Goal: Transaction & Acquisition: Purchase product/service

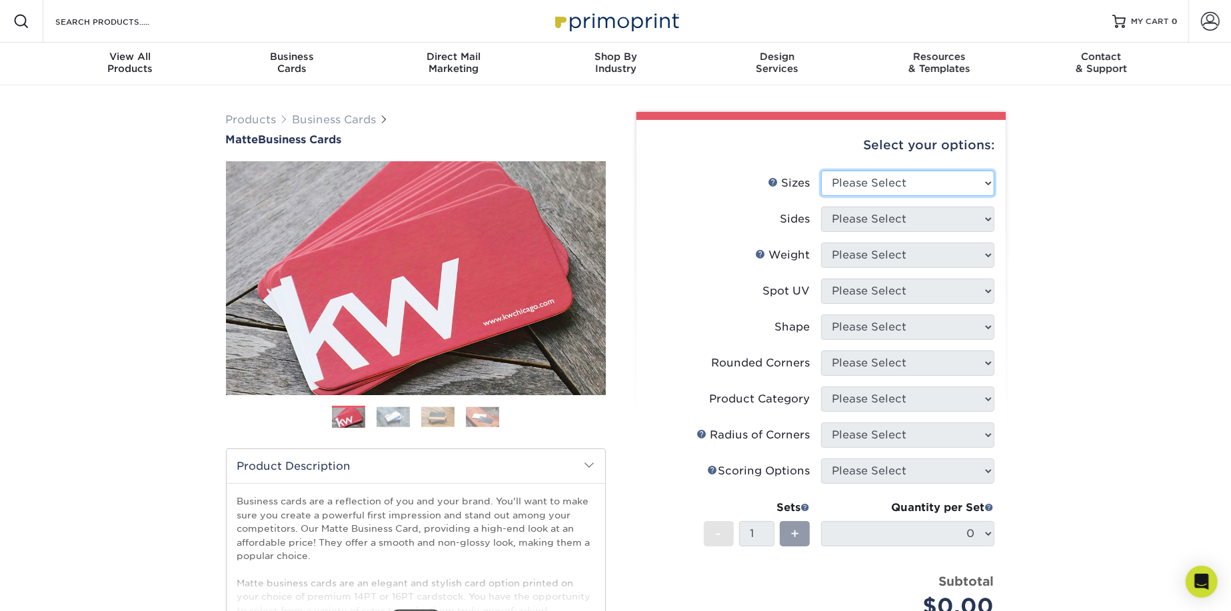
click at [893, 183] on select "Please Select 1.5" x 3.5" - Mini 1.75" x 3.5" - Mini 2" x 2" - Square 2" x 3" -…" at bounding box center [907, 183] width 173 height 25
select select "2.00x3.50"
click at [821, 171] on select "Please Select 1.5" x 3.5" - Mini 1.75" x 3.5" - Mini 2" x 2" - Square 2" x 3" -…" at bounding box center [907, 183] width 173 height 25
click at [912, 216] on select "Please Select Print Both Sides Print Front Only" at bounding box center [907, 219] width 173 height 25
select select "13abbda7-1d64-4f25-8bb2-c179b224825d"
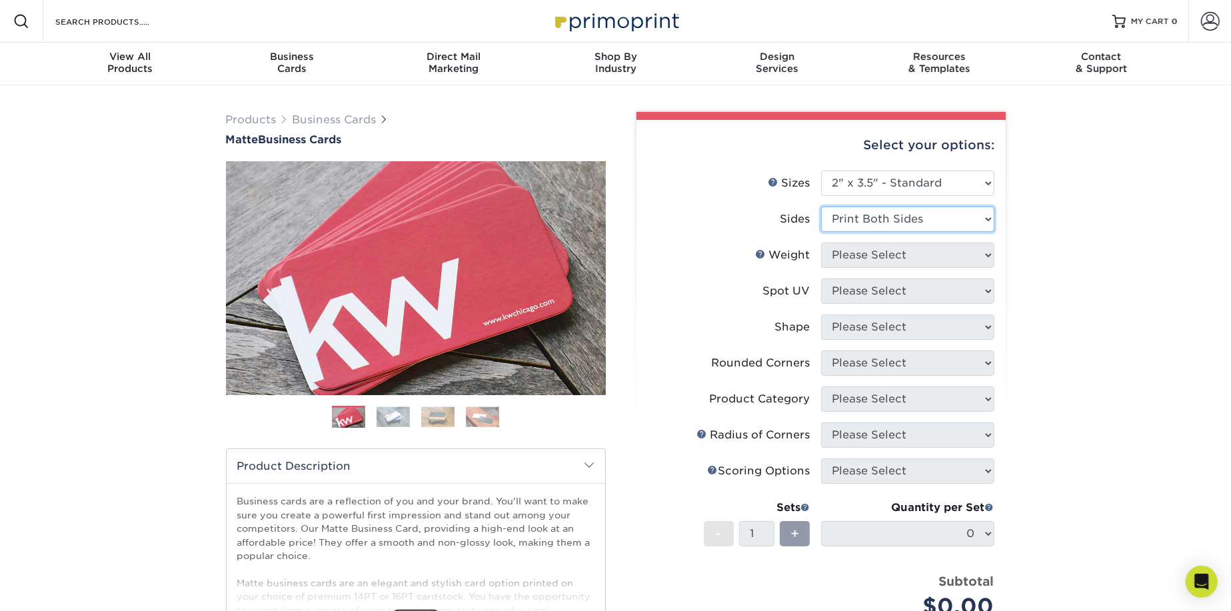
click at [821, 207] on select "Please Select Print Both Sides Print Front Only" at bounding box center [907, 219] width 173 height 25
click at [912, 253] on select "Please Select 16PT 14PT" at bounding box center [907, 255] width 173 height 25
select select "16PT"
click at [821, 243] on select "Please Select 16PT 14PT" at bounding box center [907, 255] width 173 height 25
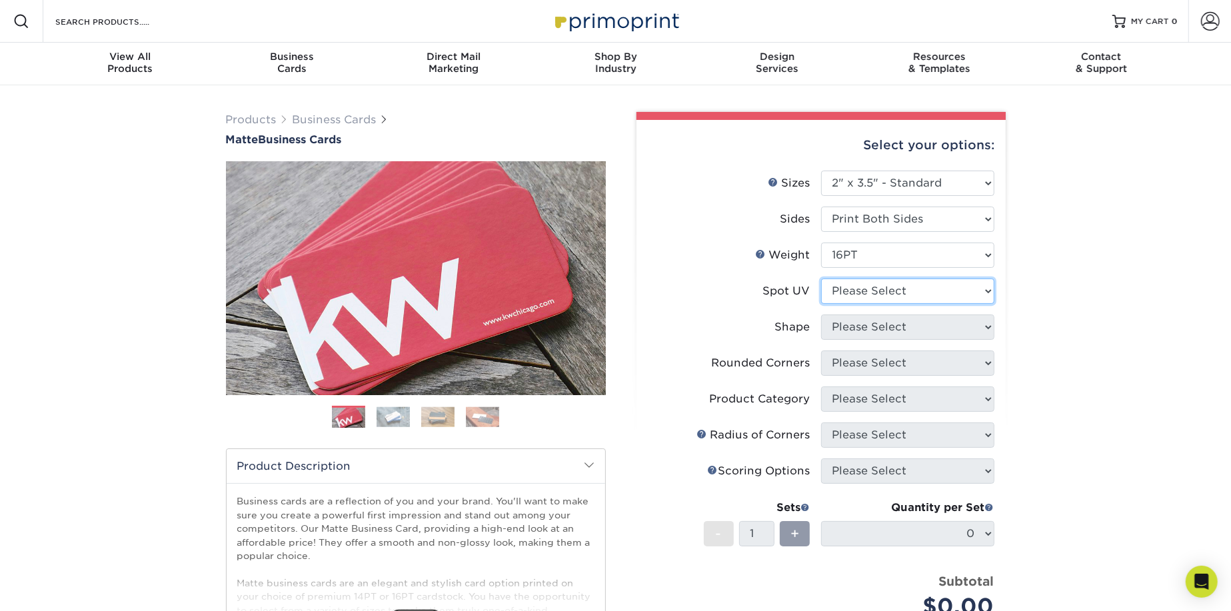
click at [905, 294] on select "Please Select No Spot UV Front and Back (Both Sides) Front Only Back Only" at bounding box center [907, 291] width 173 height 25
select select "0"
click at [821, 279] on select "Please Select No Spot UV Front and Back (Both Sides) Front Only Back Only" at bounding box center [907, 291] width 173 height 25
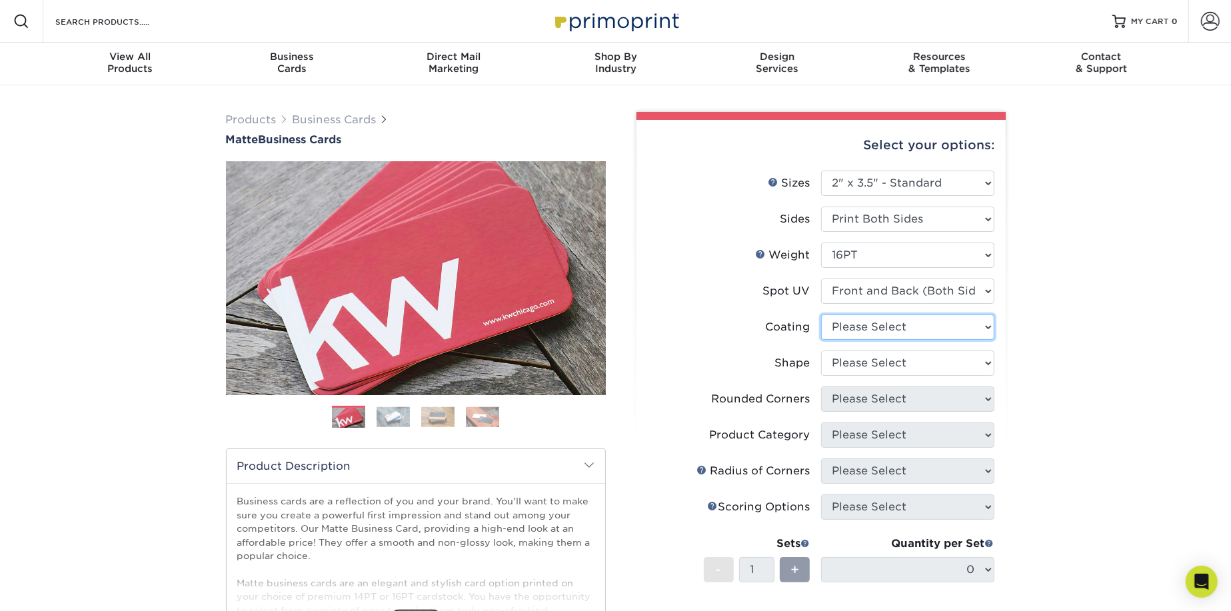
click at [909, 329] on select at bounding box center [907, 327] width 173 height 25
select select "121bb7b5-3b4d-429f-bd8d-bbf80e953313"
click at [821, 315] on select at bounding box center [907, 327] width 173 height 25
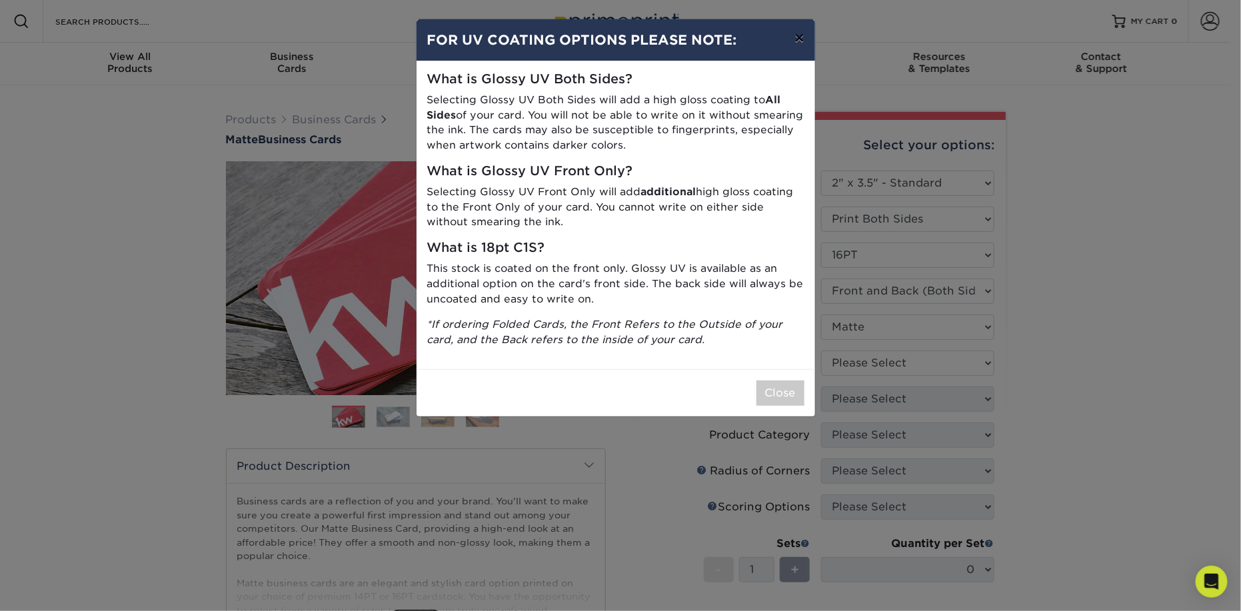
click at [795, 37] on button "×" at bounding box center [799, 37] width 31 height 37
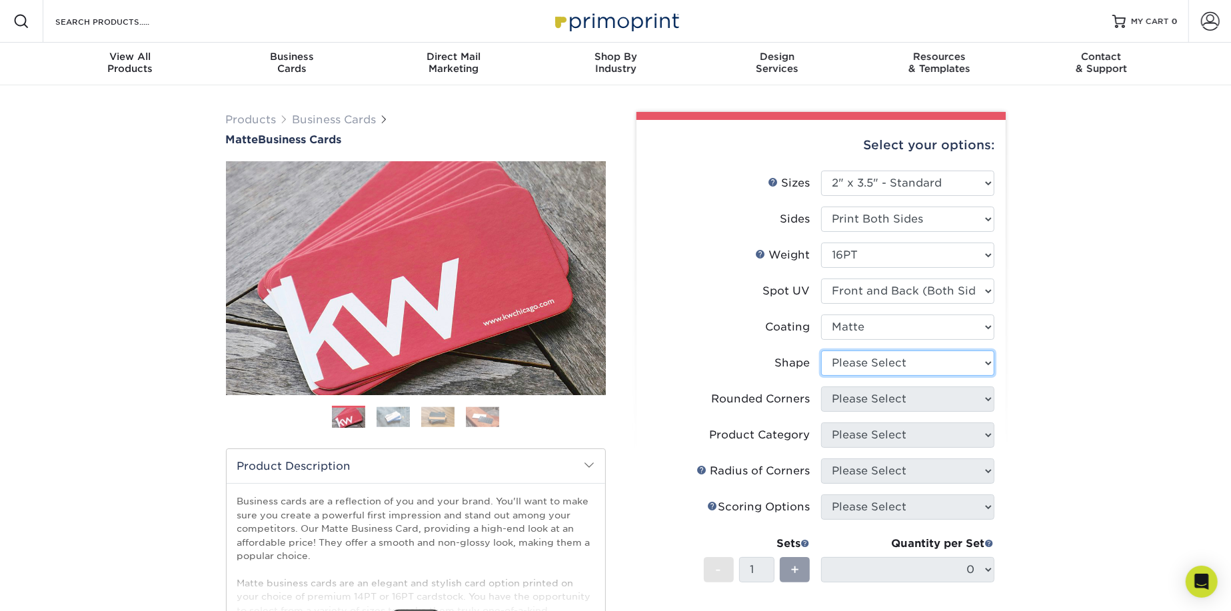
click at [844, 355] on select "Please Select Standard" at bounding box center [907, 363] width 173 height 25
select select "standard"
click at [821, 351] on select "Please Select Standard" at bounding box center [907, 363] width 173 height 25
click at [846, 398] on select "Please Select Yes - Round 2 Corners Yes - Round 4 Corners No" at bounding box center [907, 399] width 173 height 25
select select "7672df9e-0e0a-464d-8e1f-920c575e4da3"
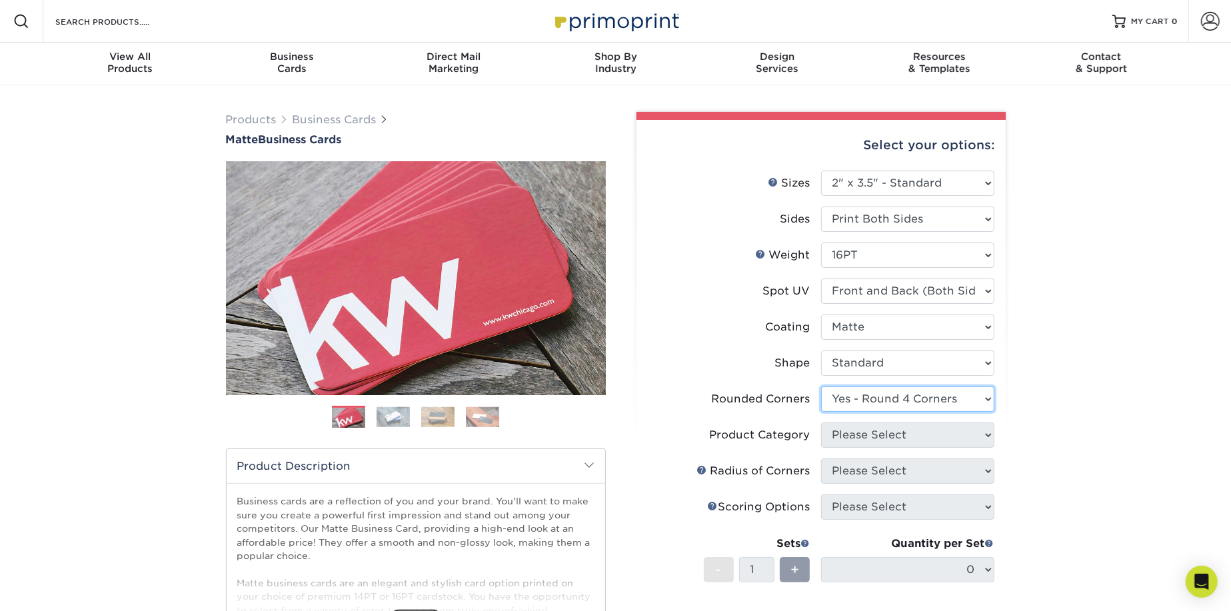
click at [821, 387] on select "Please Select Yes - Round 2 Corners Yes - Round 4 Corners No" at bounding box center [907, 399] width 173 height 25
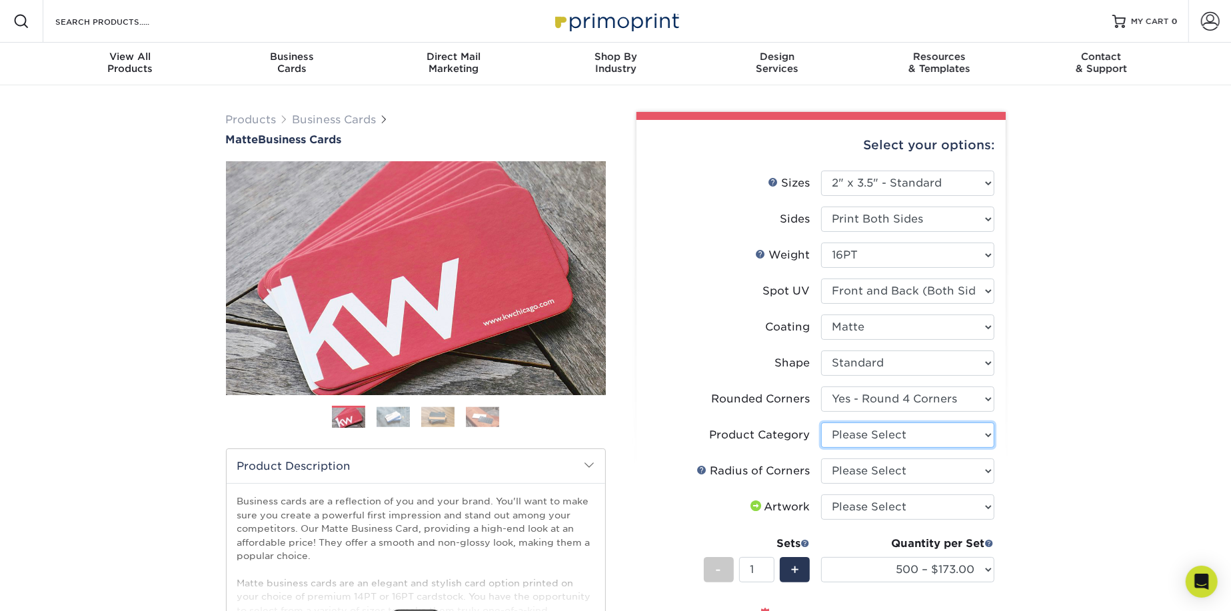
click at [857, 430] on select "Please Select Business Cards" at bounding box center [907, 435] width 173 height 25
select select "3b5148f1-0588-4f88-a218-97bcfdce65c1"
click at [821, 423] on select "Please Select Business Cards" at bounding box center [907, 435] width 173 height 25
click at [853, 469] on select "Please Select Rounded 1/8" Rounded 1/4"" at bounding box center [907, 471] width 173 height 25
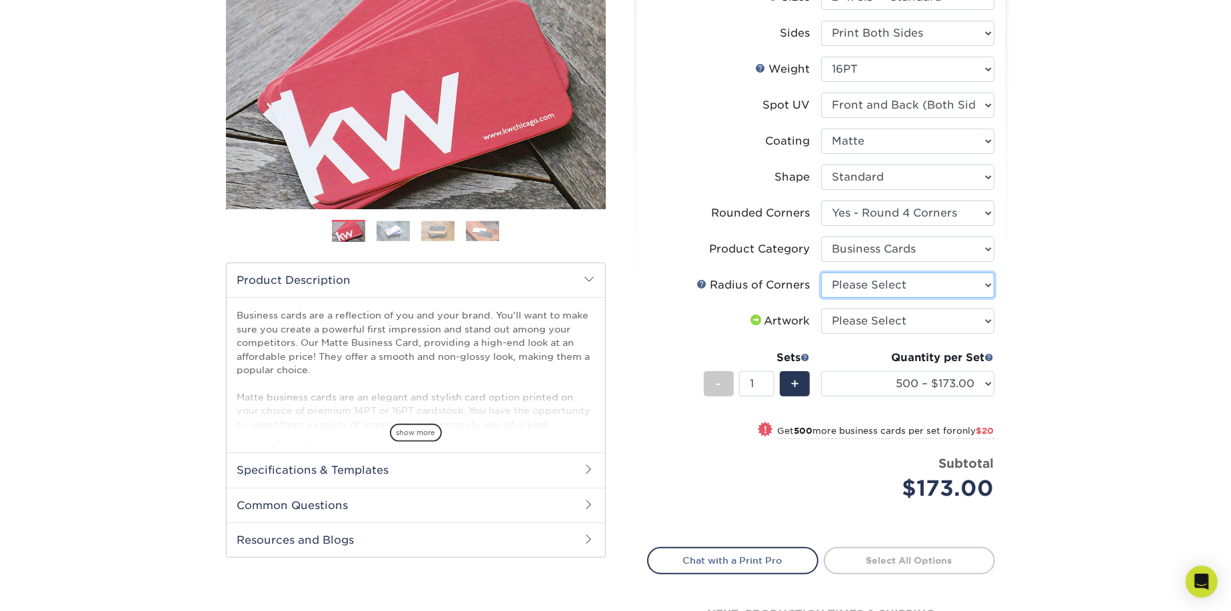
scroll to position [187, 0]
click at [865, 324] on select "Please Select I will upload files I need a design - $100" at bounding box center [907, 320] width 173 height 25
select select "upload"
click at [821, 308] on select "Please Select I will upload files I need a design - $100" at bounding box center [907, 320] width 173 height 25
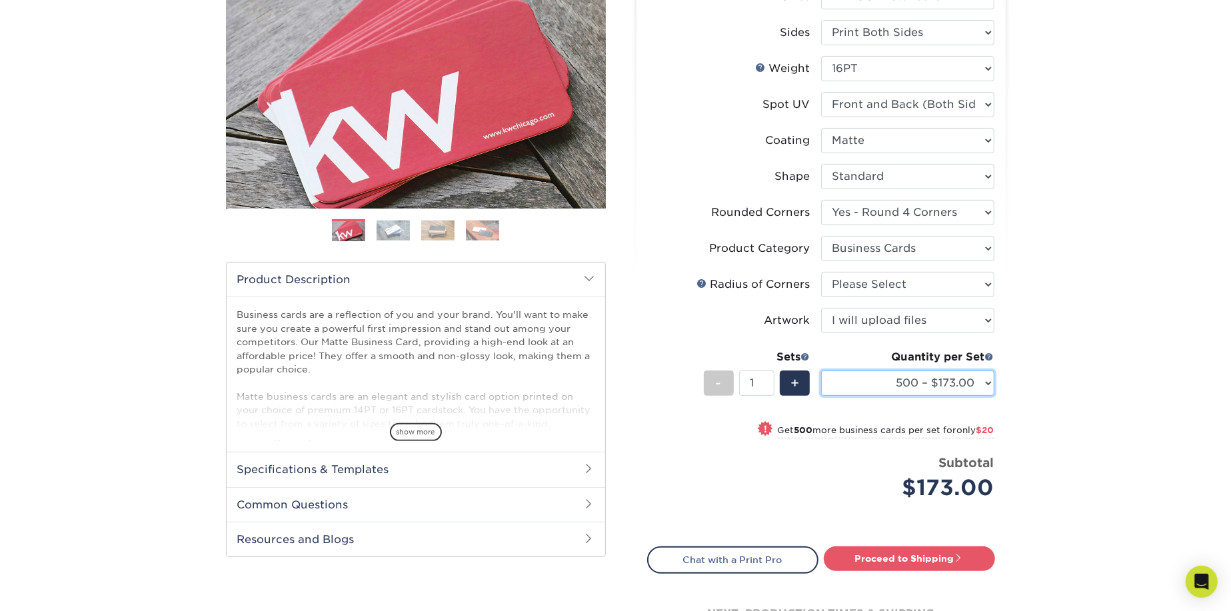
click at [865, 377] on select "500 – $173.00 1000 – $193.00 2500 – $356.00 5000 – $534.00 10000 – $1048.00 150…" at bounding box center [907, 383] width 173 height 25
click at [773, 311] on label "Artwork" at bounding box center [734, 320] width 173 height 25
